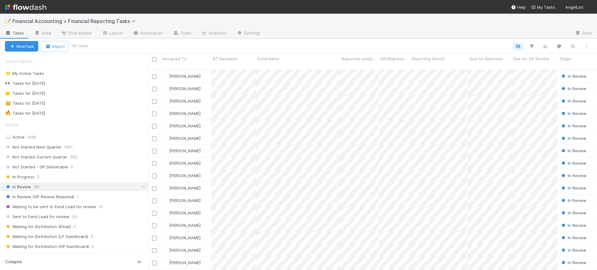
scroll to position [200, 443]
click at [533, 44] on icon "button" at bounding box center [532, 47] width 6 height 6
click at [402, 66] on button "Add Filter" at bounding box center [436, 65] width 187 height 9
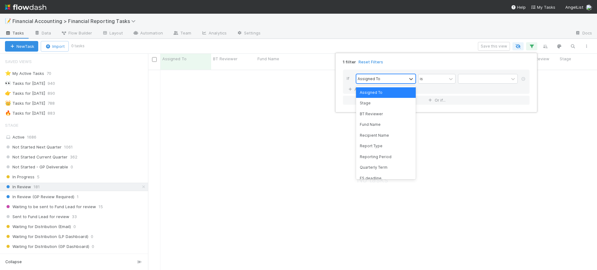
click at [396, 78] on div "Assigned To" at bounding box center [381, 78] width 50 height 9
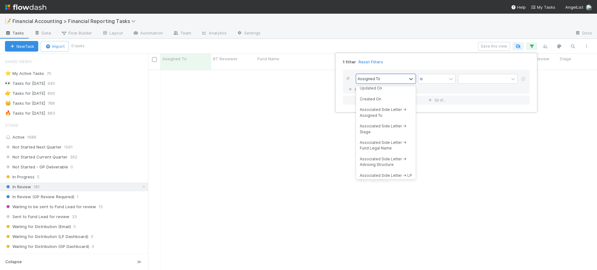
scroll to position [0, 0]
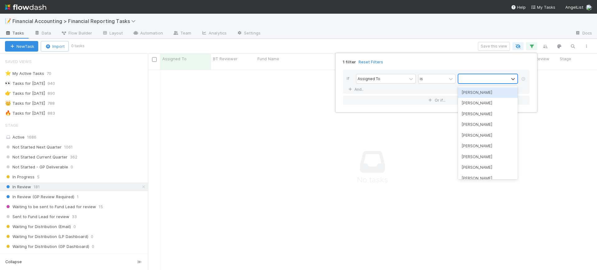
click at [477, 79] on div at bounding box center [484, 78] width 50 height 9
click at [477, 89] on div "[PERSON_NAME]" at bounding box center [488, 92] width 60 height 11
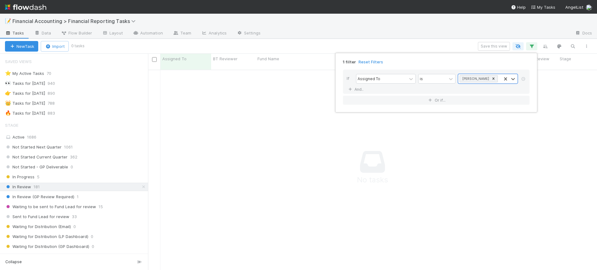
scroll to position [194, 437]
click at [353, 90] on icon at bounding box center [350, 90] width 6 height 4
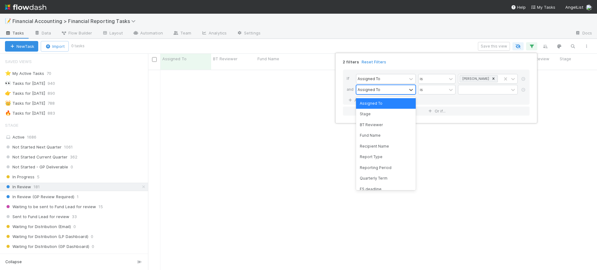
click at [377, 90] on div "Assigned To" at bounding box center [369, 90] width 23 height 6
click at [390, 133] on div "Fund Name" at bounding box center [386, 135] width 60 height 11
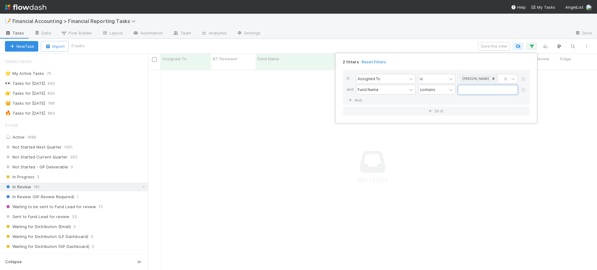
click at [471, 94] on input "text" at bounding box center [488, 89] width 60 height 9
type input ",gg"
click at [73, 156] on div "2 filters Reset Filters If Assigned To is Conor Queenan and Fund Name contains …" at bounding box center [298, 135] width 597 height 270
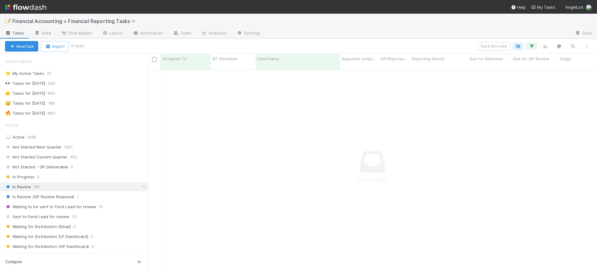
click at [73, 156] on span "362" at bounding box center [73, 157] width 7 height 8
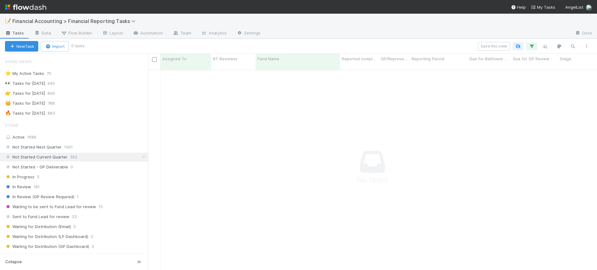
scroll to position [194, 437]
click at [73, 158] on span "362" at bounding box center [73, 157] width 7 height 8
click at [536, 49] on button "button" at bounding box center [531, 46] width 11 height 8
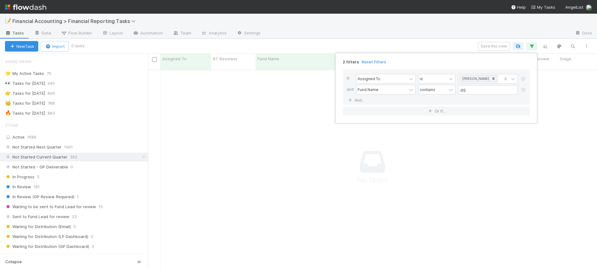
click at [533, 46] on div "2 filters Reset Filters If Assigned To is Conor Queenan and Fund Name contains …" at bounding box center [298, 135] width 597 height 270
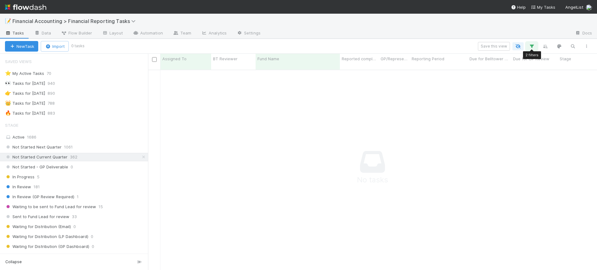
click at [533, 46] on icon "button" at bounding box center [532, 47] width 6 height 6
click at [533, 46] on div "Loading..." at bounding box center [298, 135] width 597 height 270
click at [533, 46] on icon "button" at bounding box center [532, 47] width 6 height 6
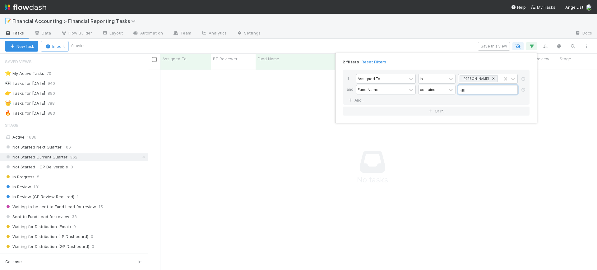
click at [461, 90] on input ",gg" at bounding box center [488, 89] width 60 height 9
type input ".gg"
click at [198, 116] on div "2 filters Reset Filters If Assigned To is Conor Queenan and Fund Name contains …" at bounding box center [298, 135] width 597 height 270
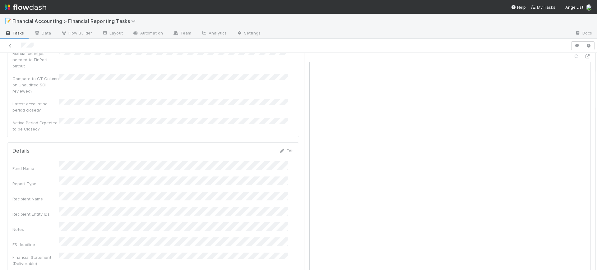
scroll to position [88, 0]
drag, startPoint x: 589, startPoint y: 63, endPoint x: 591, endPoint y: 80, distance: 16.6
click at [591, 80] on div "Not Started Current Quarter Conor Queenan Start Admin Edit CQ Time taken to com…" at bounding box center [298, 161] width 597 height 217
click at [279, 142] on icon at bounding box center [282, 144] width 6 height 4
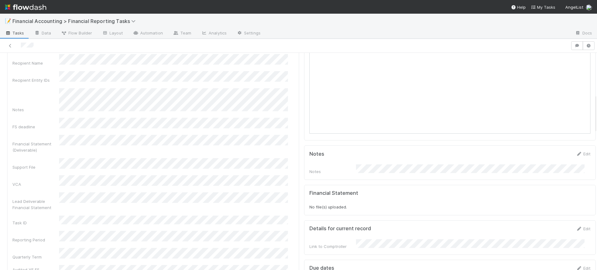
scroll to position [229, 0]
drag, startPoint x: 589, startPoint y: 79, endPoint x: 591, endPoint y: 104, distance: 24.9
click at [591, 104] on div "Not Started Current Quarter Conor Queenan Start Admin Edit CQ Time taken to com…" at bounding box center [298, 161] width 597 height 217
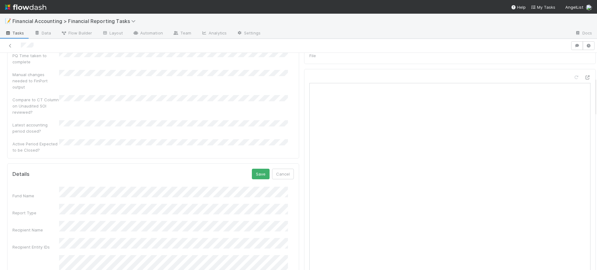
scroll to position [169, 0]
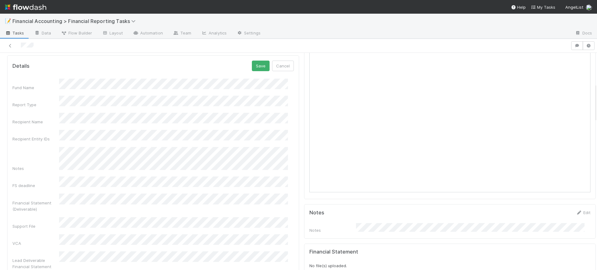
drag, startPoint x: 589, startPoint y: 116, endPoint x: 589, endPoint y: 105, distance: 10.9
click at [257, 61] on button "Save" at bounding box center [261, 66] width 18 height 11
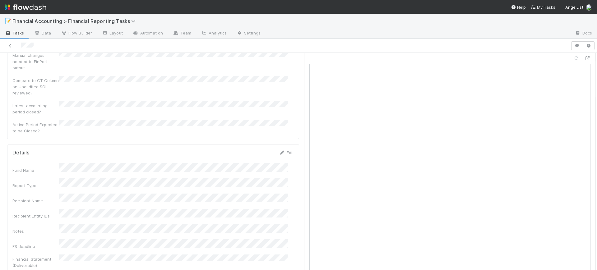
scroll to position [0, 0]
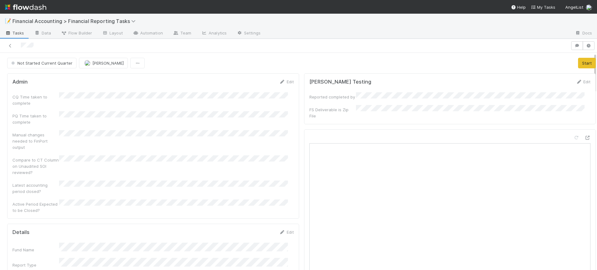
drag, startPoint x: 589, startPoint y: 108, endPoint x: 590, endPoint y: 56, distance: 52.0
click at [590, 56] on div "Not Started Current Quarter Conor Queenan Start Admin Edit CQ Time taken to com…" at bounding box center [298, 161] width 597 height 217
click at [578, 63] on button "Start" at bounding box center [587, 63] width 18 height 11
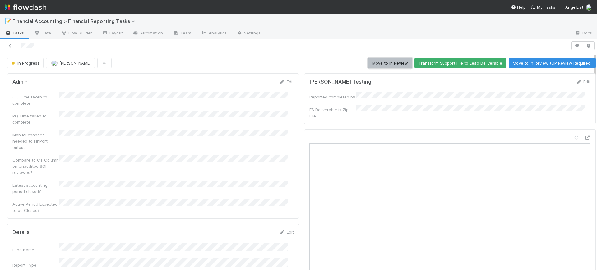
click at [372, 62] on button "Move to In Review" at bounding box center [390, 63] width 44 height 11
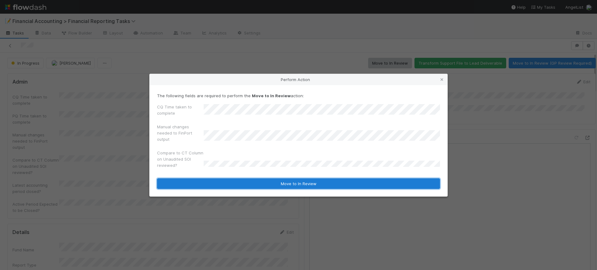
click at [312, 181] on button "Move to In Review" at bounding box center [298, 184] width 283 height 11
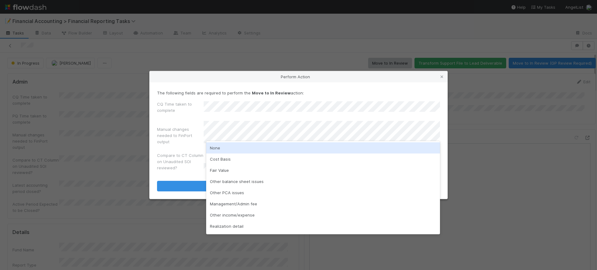
click at [249, 146] on div "None" at bounding box center [323, 147] width 234 height 11
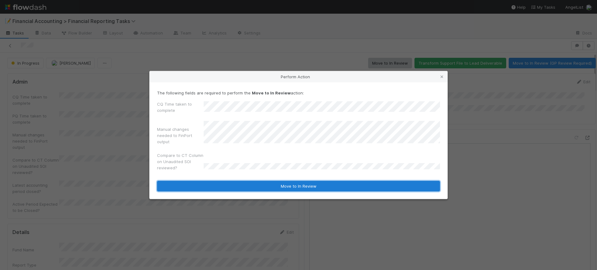
click at [278, 188] on button "Move to In Review" at bounding box center [298, 186] width 283 height 11
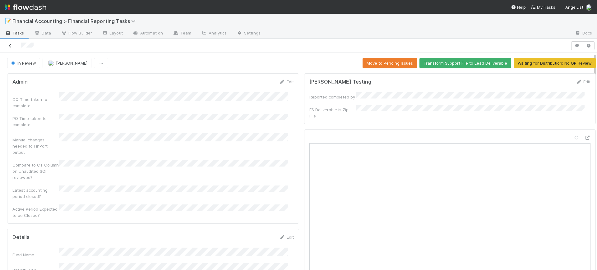
click at [8, 44] on icon at bounding box center [10, 46] width 6 height 4
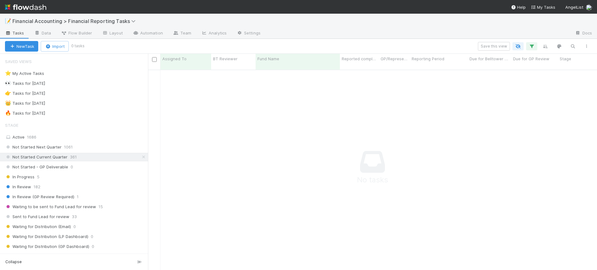
scroll to position [194, 437]
click at [532, 45] on icon "button" at bounding box center [532, 47] width 6 height 6
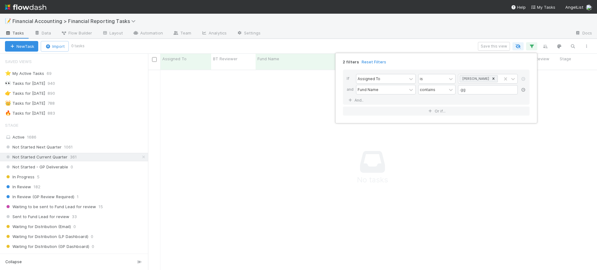
click at [523, 89] on icon at bounding box center [523, 90] width 6 height 4
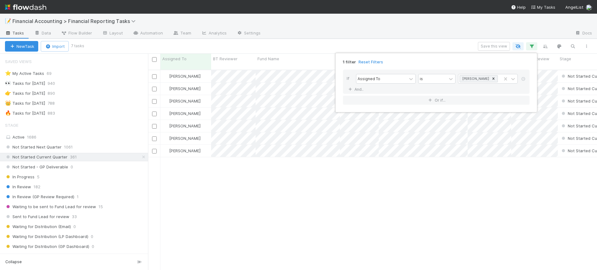
scroll to position [200, 443]
click at [353, 179] on div "1 filter Reset Filters If Assigned To is Conor Queenan And.. Or if..." at bounding box center [298, 135] width 597 height 270
click at [355, 178] on div "1 filter Reset Filters If Assigned To is Conor Queenan And.. Or if..." at bounding box center [298, 135] width 597 height 270
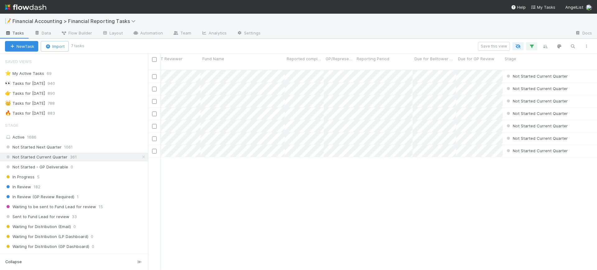
scroll to position [0, 0]
